Goal: Transaction & Acquisition: Purchase product/service

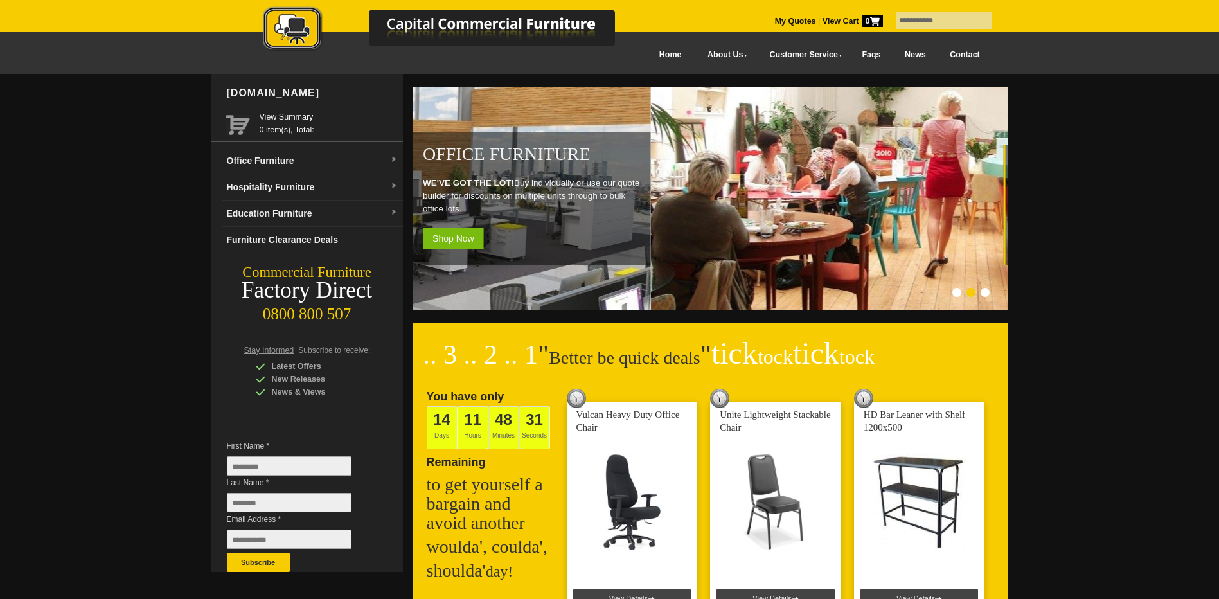
type input "**********"
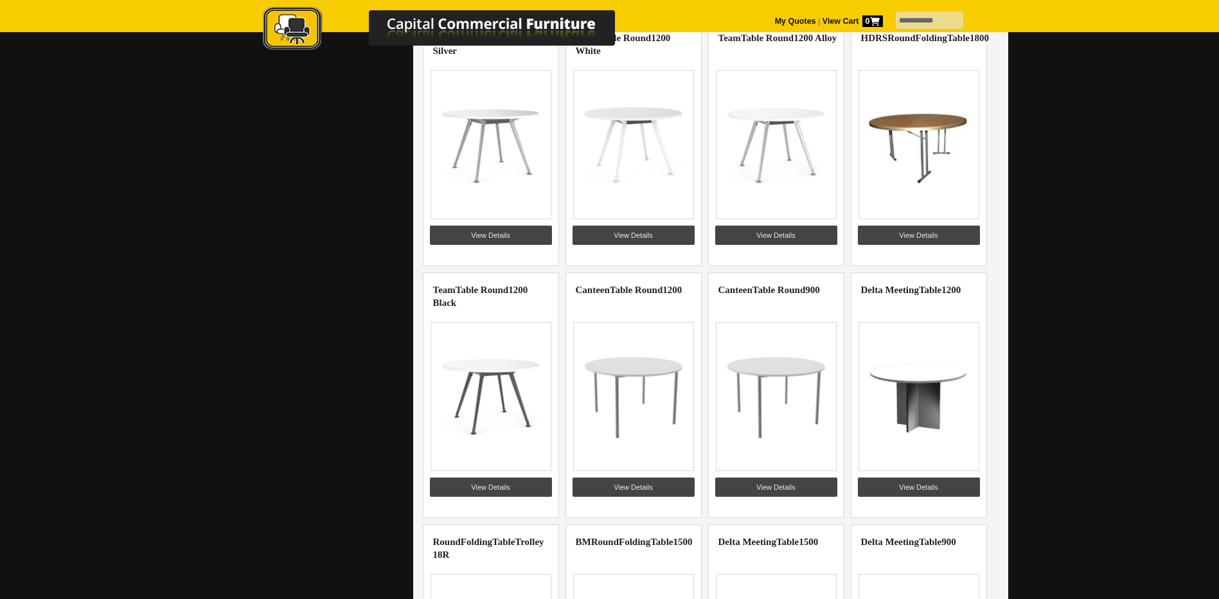
scroll to position [1156, 0]
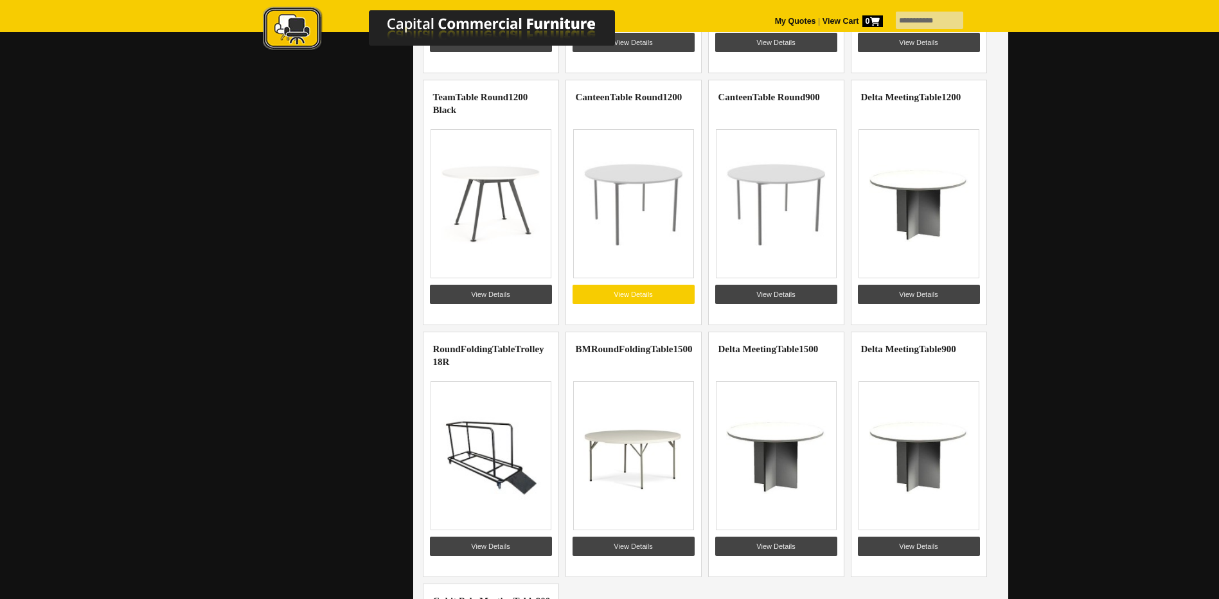
click at [638, 294] on link "View Details" at bounding box center [633, 294] width 122 height 19
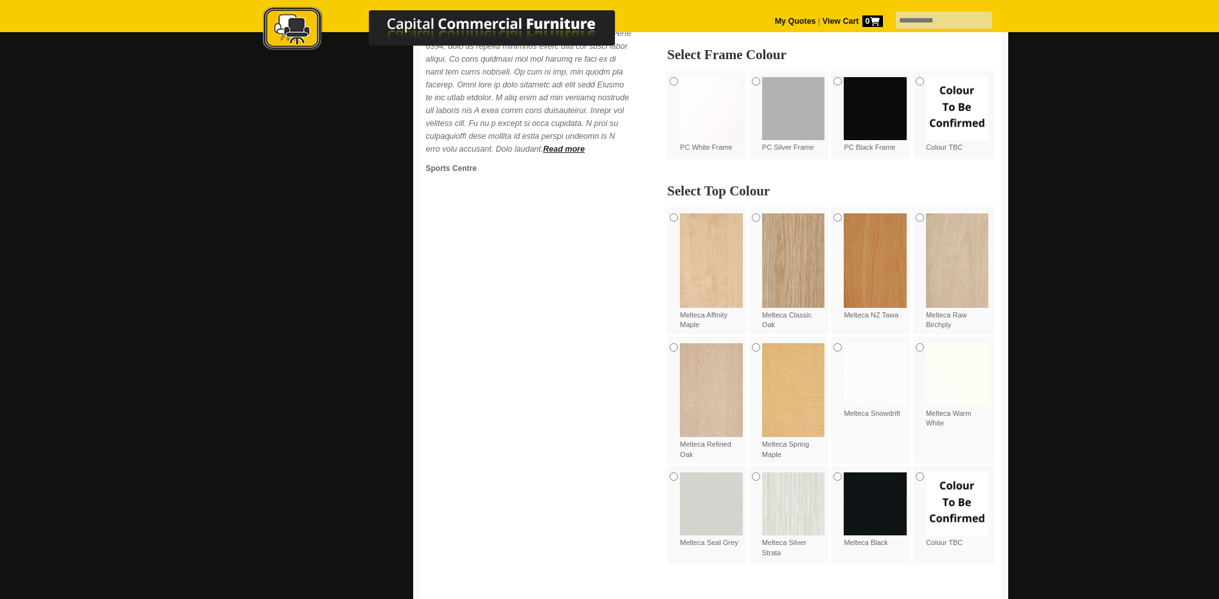
scroll to position [964, 0]
